Goal: Entertainment & Leisure: Consume media (video, audio)

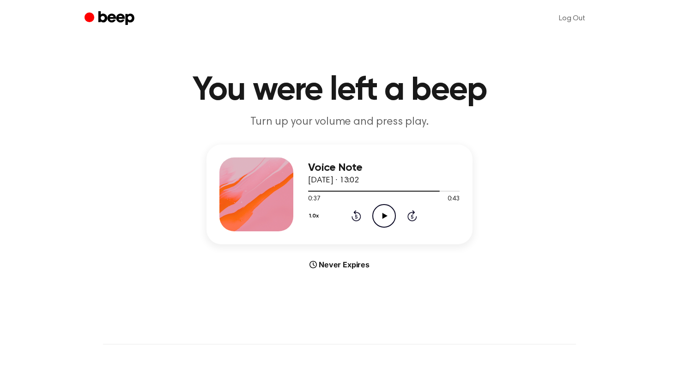
click at [387, 216] on icon "Play Audio" at bounding box center [384, 216] width 24 height 24
click at [356, 217] on icon "Rewind 5 seconds" at bounding box center [356, 216] width 10 height 12
click at [354, 211] on icon at bounding box center [356, 215] width 10 height 11
click at [359, 214] on icon at bounding box center [356, 215] width 10 height 11
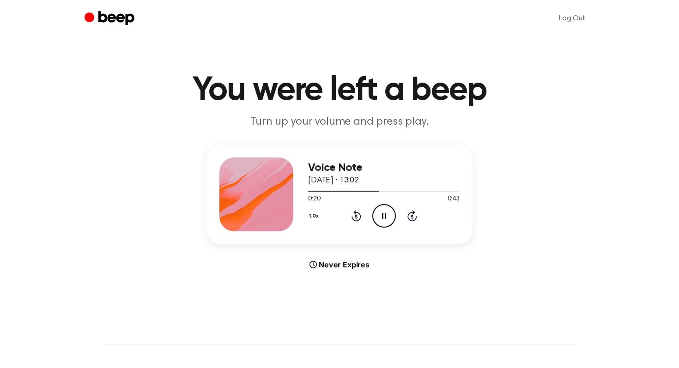
click at [385, 213] on icon at bounding box center [384, 216] width 4 height 6
click at [406, 215] on div "1.0x Rewind 5 seconds Play Audio Skip 5 seconds" at bounding box center [383, 216] width 151 height 24
click at [411, 216] on icon at bounding box center [412, 217] width 2 height 4
click at [384, 216] on icon at bounding box center [384, 216] width 5 height 6
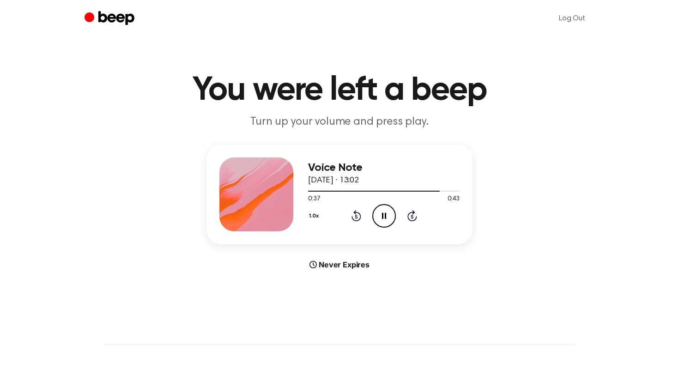
click at [386, 213] on icon "Pause Audio" at bounding box center [384, 216] width 24 height 24
click at [357, 215] on icon "Rewind 5 seconds" at bounding box center [356, 216] width 10 height 12
click at [374, 215] on icon "Play Audio" at bounding box center [384, 216] width 24 height 24
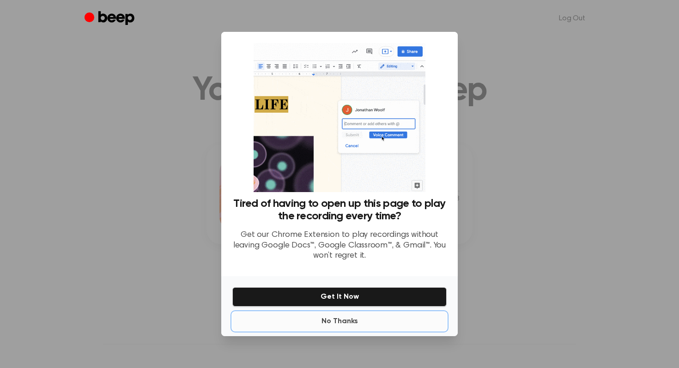
click at [334, 325] on button "No Thanks" at bounding box center [339, 321] width 214 height 18
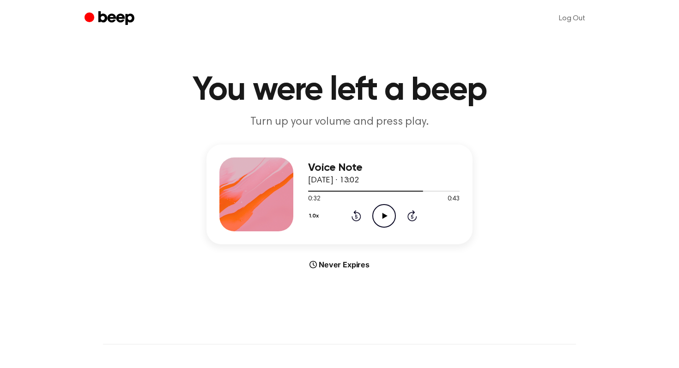
click at [380, 215] on icon "Play Audio" at bounding box center [384, 216] width 24 height 24
click at [380, 215] on icon "Pause Audio" at bounding box center [384, 216] width 24 height 24
click at [361, 214] on div "1.0x Rewind 5 seconds Play Audio Skip 5 seconds" at bounding box center [383, 216] width 151 height 24
click at [357, 216] on icon "Rewind 5 seconds" at bounding box center [356, 216] width 10 height 12
click at [381, 216] on icon "Play Audio" at bounding box center [384, 216] width 24 height 24
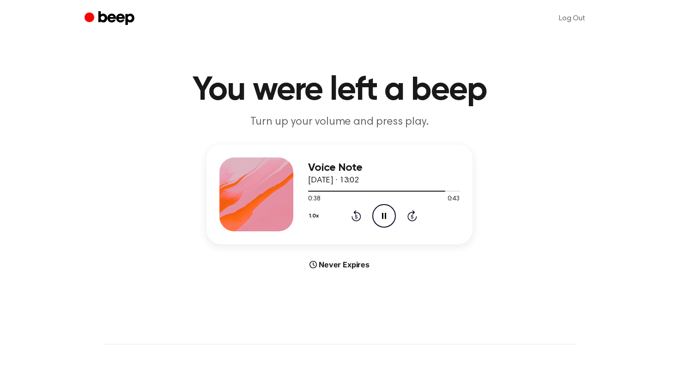
click at [381, 216] on icon "Pause Audio" at bounding box center [384, 216] width 24 height 24
